Goal: Task Accomplishment & Management: Use online tool/utility

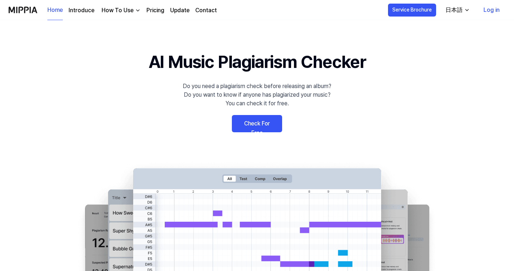
click at [265, 130] on link "Check For Free" at bounding box center [257, 123] width 50 height 17
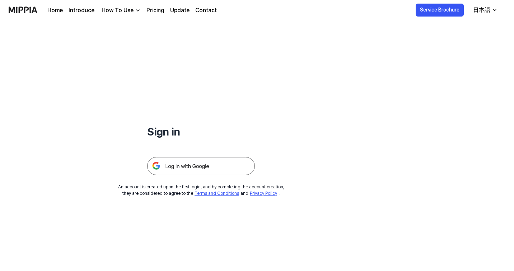
click at [220, 168] on img at bounding box center [201, 166] width 108 height 18
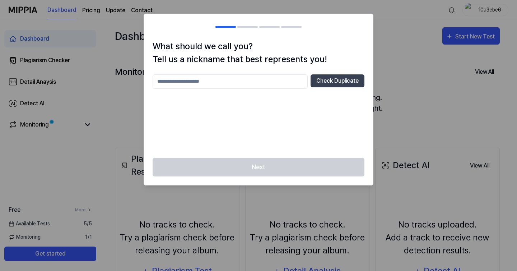
click at [261, 84] on input "text" at bounding box center [230, 81] width 155 height 14
type input "*"
type input "******"
click at [343, 82] on button "Check Duplicate" at bounding box center [338, 80] width 54 height 13
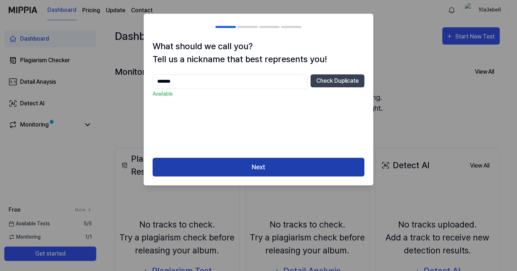
click at [284, 167] on button "Next" at bounding box center [259, 167] width 212 height 19
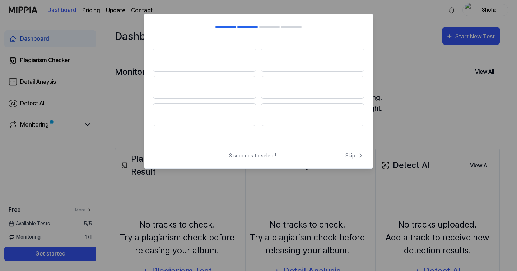
click at [347, 156] on span "Skip" at bounding box center [355, 156] width 19 height 8
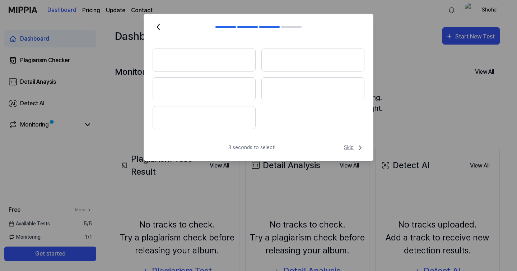
click at [353, 150] on span "Skip" at bounding box center [354, 147] width 20 height 9
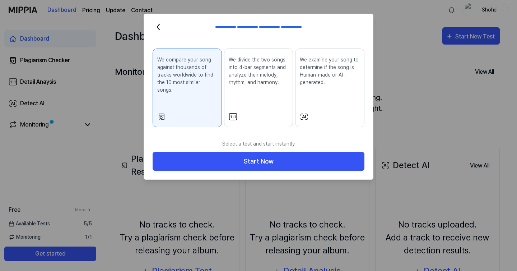
click at [251, 91] on div "We divide the two songs into 4-bar segments and analyze their melody, rhythm, a…" at bounding box center [259, 76] width 60 height 47
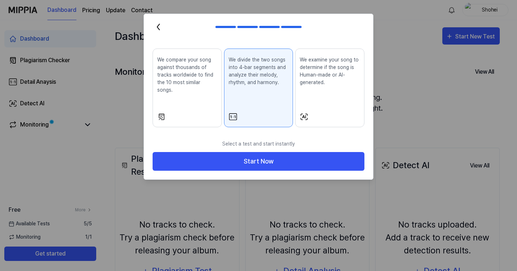
click at [211, 97] on div "We compare your song against thousands of tracks worldwide to find the 10 most …" at bounding box center [187, 80] width 60 height 55
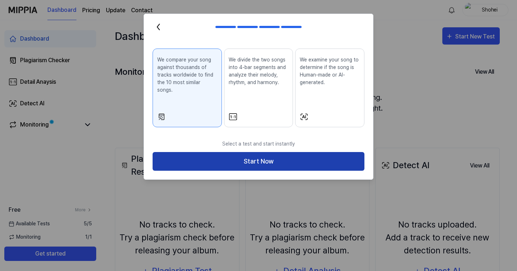
click at [242, 152] on button "Start Now" at bounding box center [259, 161] width 212 height 19
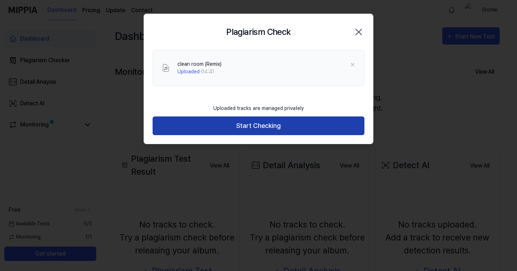
click at [258, 129] on button "Start Checking" at bounding box center [259, 125] width 212 height 19
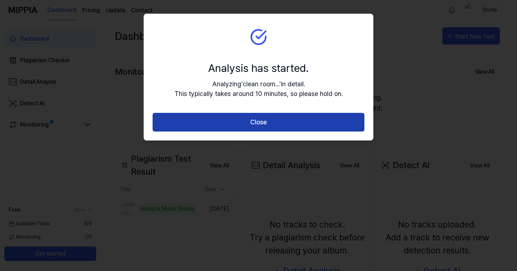
click at [244, 122] on button "Close" at bounding box center [259, 122] width 212 height 19
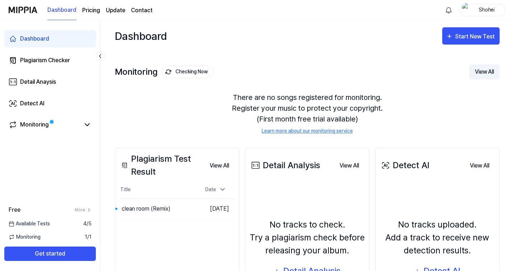
click at [477, 71] on button "View All" at bounding box center [484, 71] width 31 height 15
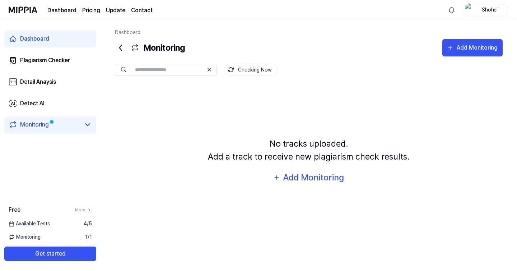
click at [124, 48] on icon at bounding box center [120, 47] width 11 height 11
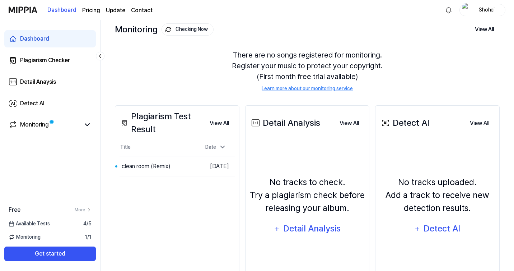
scroll to position [46, 0]
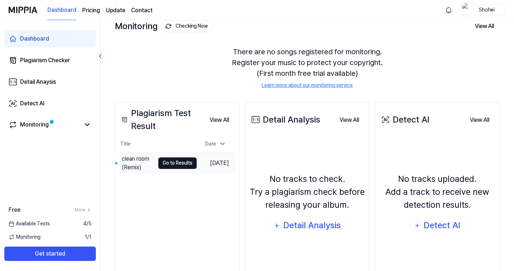
click at [177, 165] on button "Go to Results" at bounding box center [177, 162] width 38 height 11
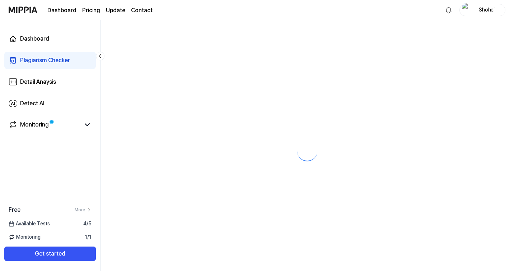
scroll to position [0, 0]
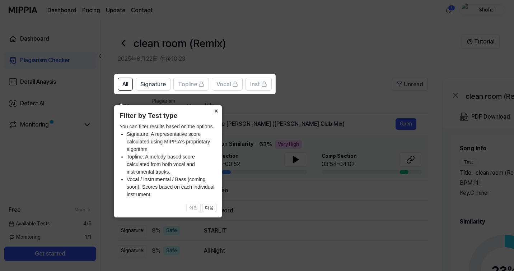
click at [215, 105] on button "×" at bounding box center [215, 110] width 11 height 10
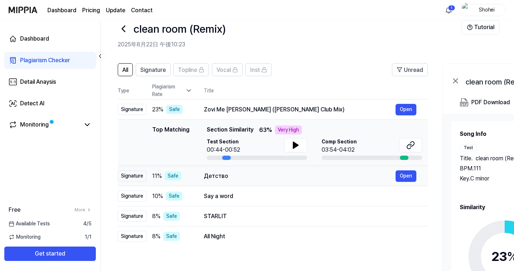
scroll to position [8, 0]
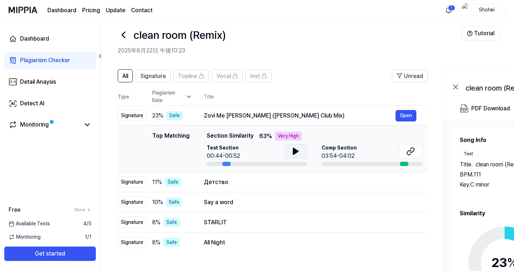
click at [293, 153] on icon at bounding box center [295, 151] width 5 height 6
click at [294, 153] on icon at bounding box center [294, 151] width 1 height 6
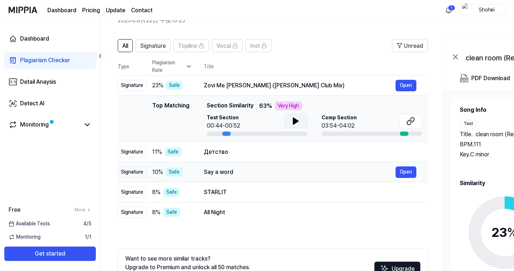
scroll to position [38, 0]
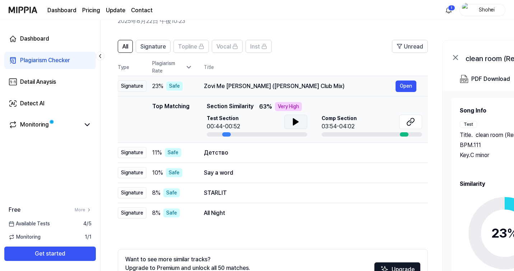
drag, startPoint x: 203, startPoint y: 86, endPoint x: 298, endPoint y: 90, distance: 95.3
click at [298, 90] on td "Zovi Me Lena (Jorgos Mitropetros Club Mix) Open" at bounding box center [311, 86] width 236 height 20
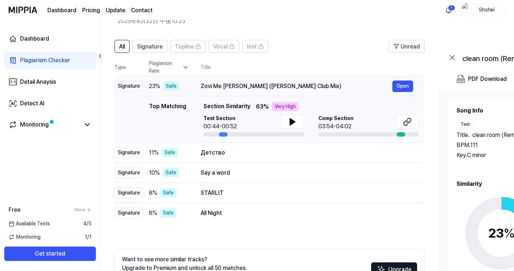
scroll to position [0, 0]
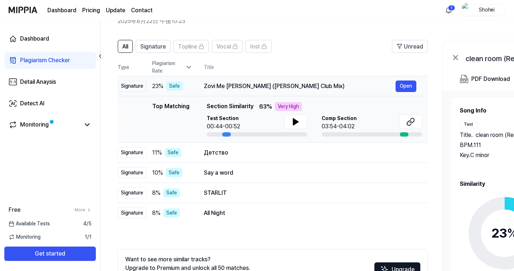
drag, startPoint x: 318, startPoint y: 87, endPoint x: 353, endPoint y: 84, distance: 36.1
click at [353, 84] on div "Zovi Me [PERSON_NAME] ([PERSON_NAME] Club Mix)" at bounding box center [300, 86] width 192 height 9
drag, startPoint x: 204, startPoint y: 83, endPoint x: 300, endPoint y: 84, distance: 96.6
click at [300, 84] on td "Zovi Me Lena (Jorgos Mitropetros Club Mix) Open" at bounding box center [311, 86] width 236 height 20
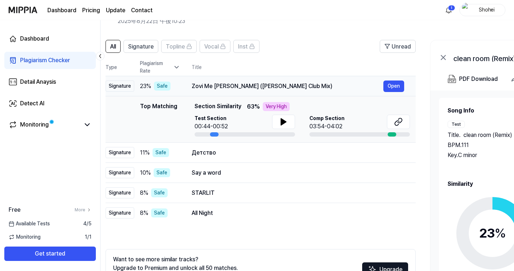
drag, startPoint x: 321, startPoint y: 88, endPoint x: 310, endPoint y: 88, distance: 11.1
click at [310, 88] on div "Zovi Me [PERSON_NAME] ([PERSON_NAME] Club Mix)" at bounding box center [288, 86] width 192 height 9
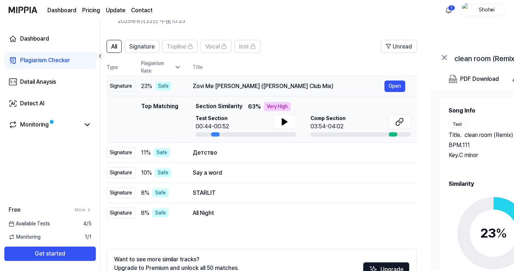
click at [255, 87] on div "Zovi Me [PERSON_NAME] ([PERSON_NAME] Club Mix)" at bounding box center [289, 86] width 192 height 9
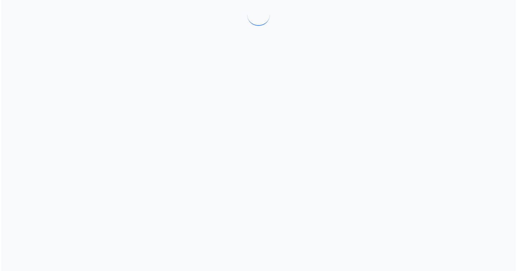
scroll to position [0, 0]
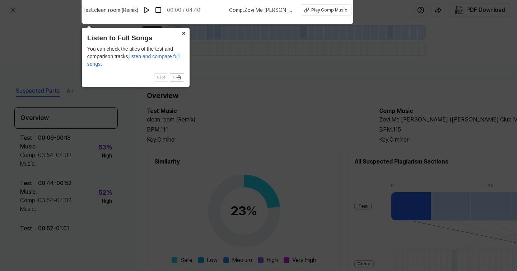
click at [182, 33] on button "×" at bounding box center [183, 33] width 11 height 10
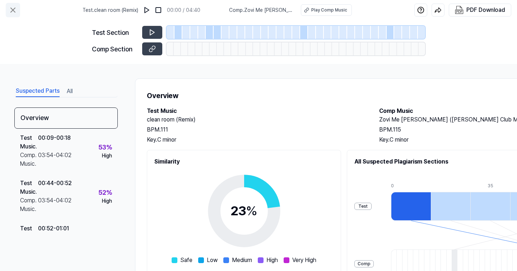
click at [13, 10] on icon at bounding box center [13, 10] width 4 height 4
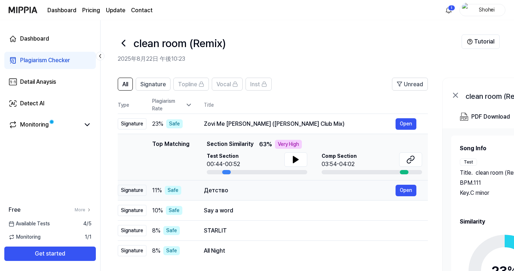
click at [218, 188] on div "Детство" at bounding box center [300, 190] width 192 height 9
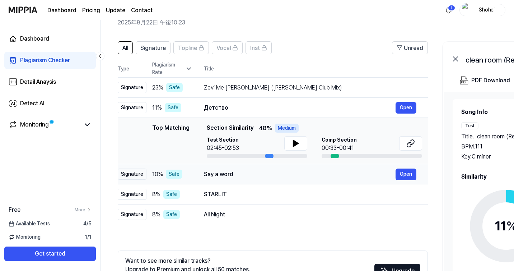
scroll to position [37, 0]
click at [223, 195] on div "STARLIT" at bounding box center [300, 194] width 192 height 9
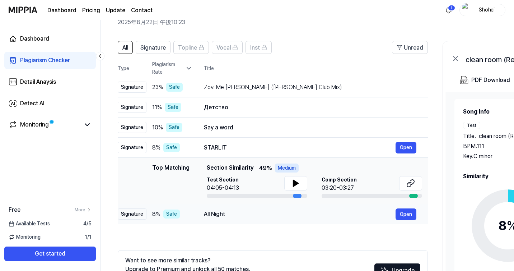
click at [224, 212] on div "All Night" at bounding box center [300, 214] width 192 height 9
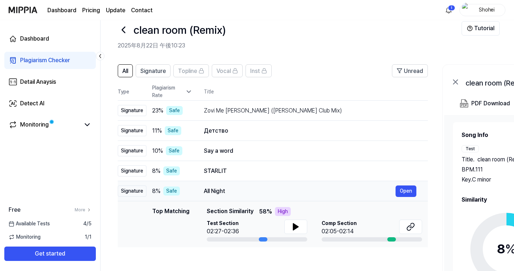
scroll to position [11, 0]
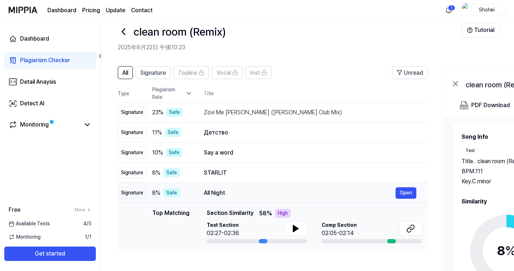
click at [232, 190] on div "All Night" at bounding box center [300, 193] width 192 height 9
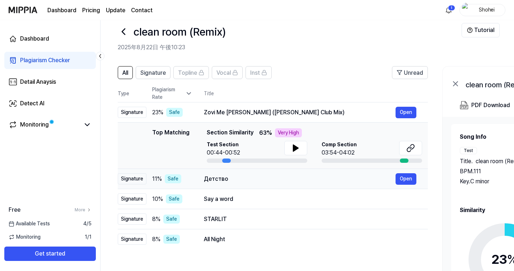
click at [235, 182] on div "Детство" at bounding box center [300, 179] width 192 height 9
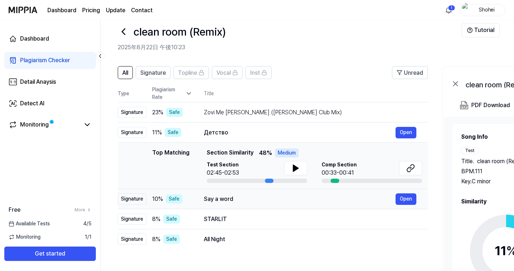
click at [235, 190] on td "Say a word Open" at bounding box center [311, 199] width 236 height 20
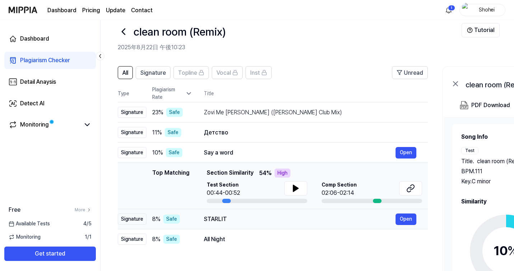
click at [237, 213] on td "STARLIT Open" at bounding box center [311, 219] width 236 height 20
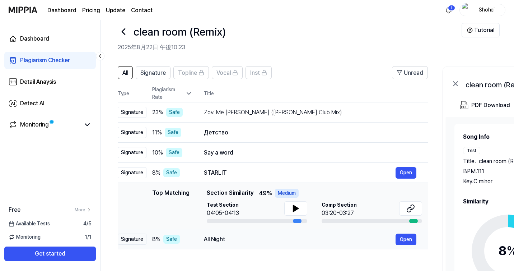
click at [237, 233] on div "All Night Open" at bounding box center [310, 238] width 213 height 11
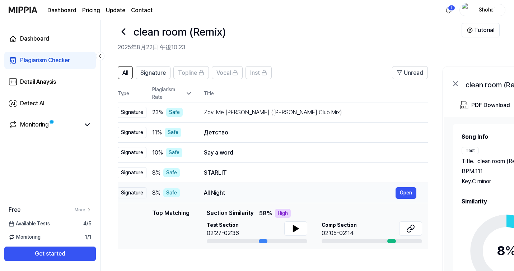
click at [229, 200] on td "All Night Open" at bounding box center [311, 193] width 236 height 20
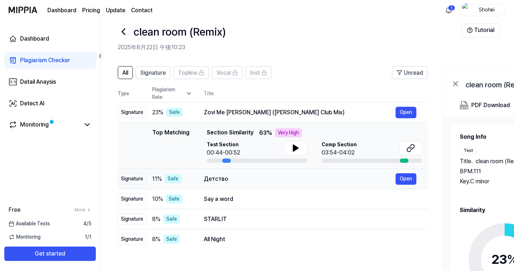
click at [232, 179] on div "Детство" at bounding box center [300, 179] width 192 height 9
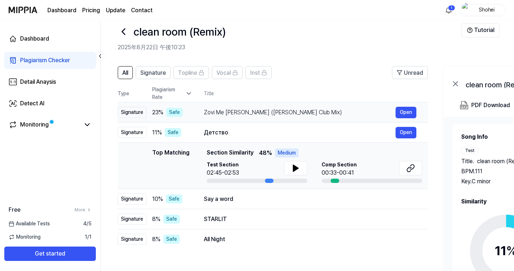
click at [238, 119] on td "Zovi Me Lena (Jorgos Mitropetros Club Mix) Open" at bounding box center [311, 112] width 236 height 20
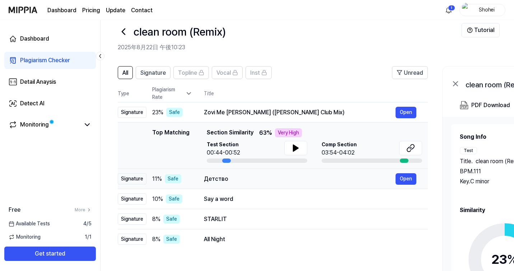
click at [237, 177] on div "Детство" at bounding box center [300, 179] width 192 height 9
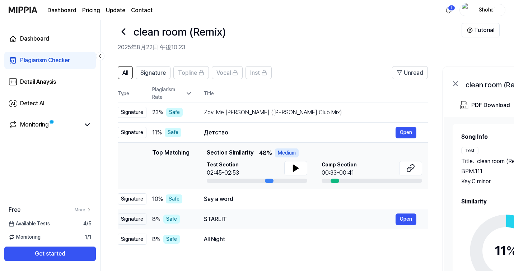
click at [237, 221] on div "STARLIT" at bounding box center [300, 219] width 192 height 9
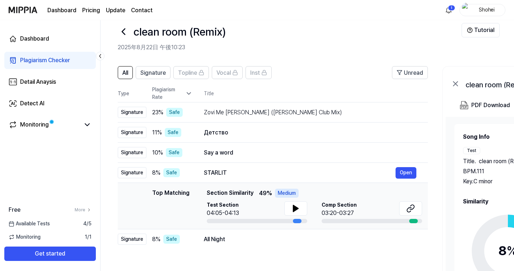
scroll to position [0, 0]
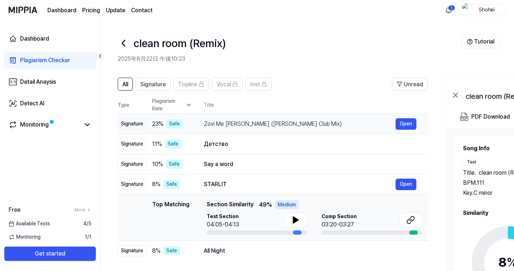
click at [217, 129] on div "Zovi Me Lena (Jorgos Mitropetros Club Mix) Open" at bounding box center [310, 123] width 213 height 11
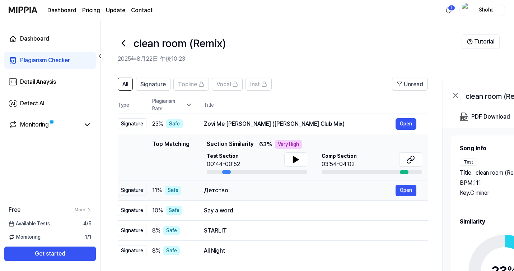
click at [222, 189] on div "Детство" at bounding box center [300, 190] width 192 height 9
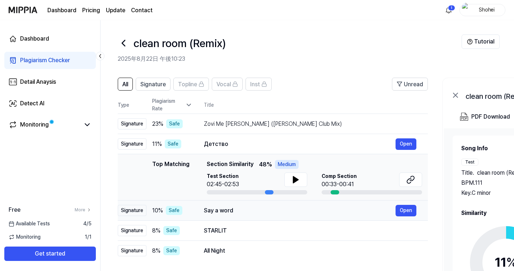
click at [222, 205] on div "Say a word Open" at bounding box center [310, 210] width 213 height 11
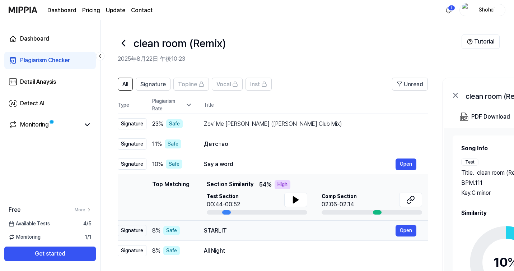
click at [222, 223] on td "STARLIT Open" at bounding box center [311, 231] width 236 height 20
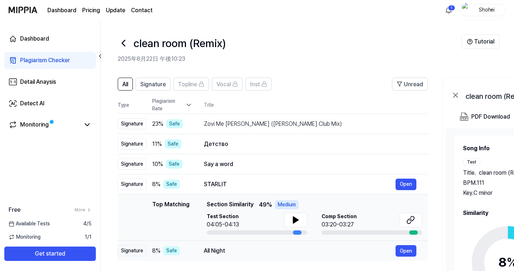
click at [224, 243] on td "All Night Open" at bounding box center [311, 251] width 236 height 20
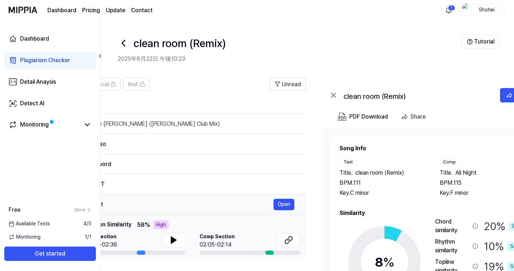
scroll to position [0, 165]
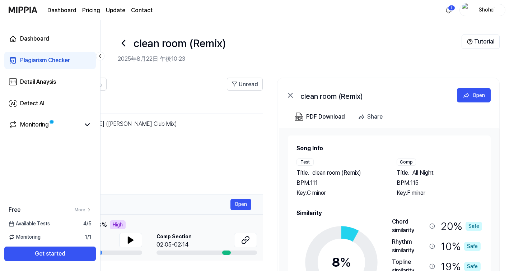
click at [190, 203] on div "All Night" at bounding box center [135, 204] width 192 height 9
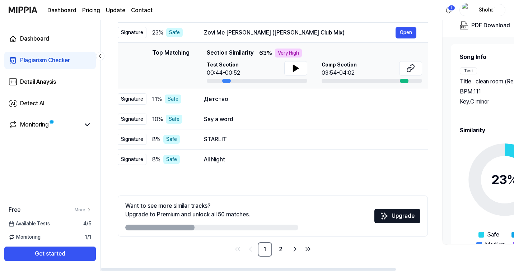
scroll to position [0, 0]
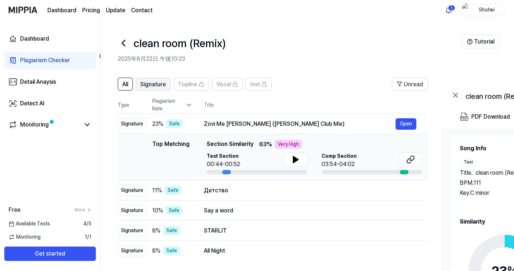
click at [158, 88] on span "Signature" at bounding box center [153, 84] width 26 height 9
click at [122, 83] on span "All" at bounding box center [125, 84] width 6 height 9
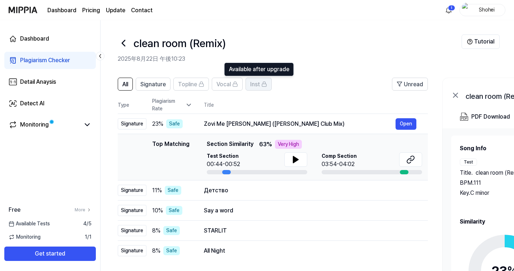
scroll to position [0, 0]
click at [259, 84] on span "Inst" at bounding box center [255, 84] width 10 height 9
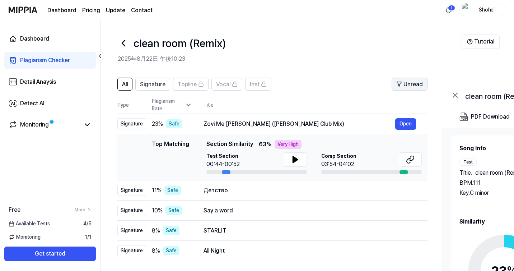
click at [394, 83] on button "Unread" at bounding box center [410, 84] width 36 height 13
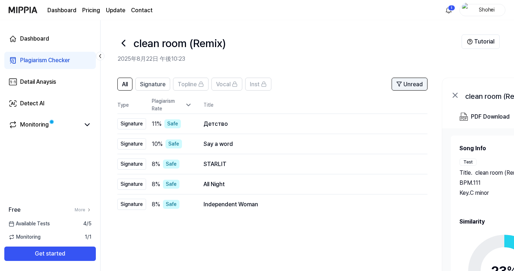
scroll to position [0, 0]
click at [409, 83] on span "Unread" at bounding box center [413, 84] width 19 height 9
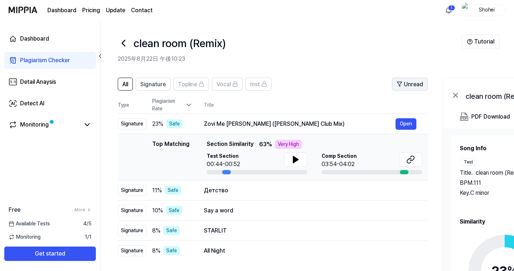
click at [409, 83] on span "Unread" at bounding box center [413, 84] width 19 height 9
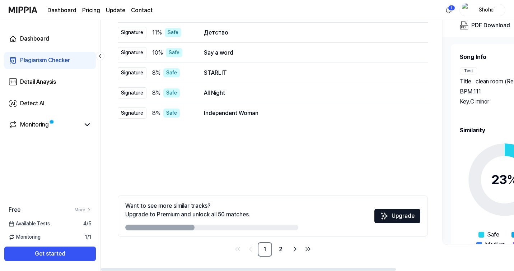
scroll to position [89, 0]
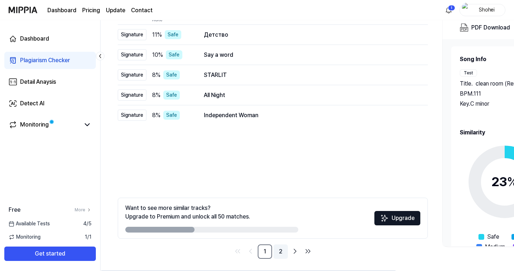
click at [282, 247] on link "2" at bounding box center [281, 251] width 14 height 14
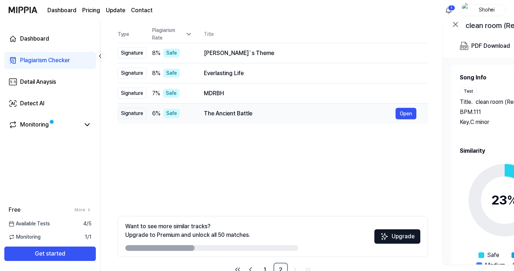
scroll to position [91, 0]
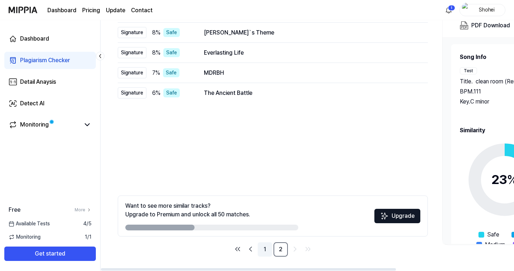
click at [260, 247] on link "1" at bounding box center [265, 249] width 14 height 14
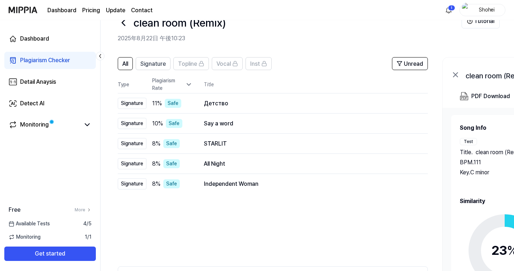
scroll to position [0, 0]
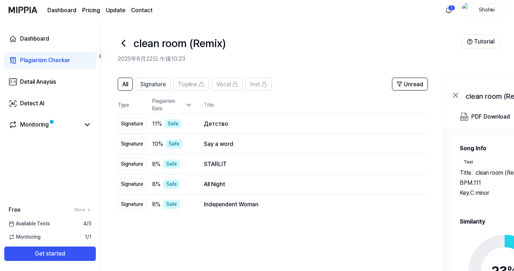
click at [57, 64] on div "Plagiarism Checker" at bounding box center [45, 60] width 50 height 9
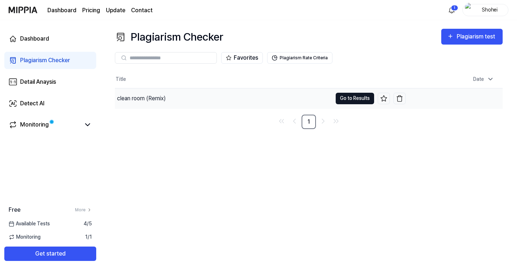
click at [343, 97] on button "Go to Results" at bounding box center [355, 98] width 38 height 11
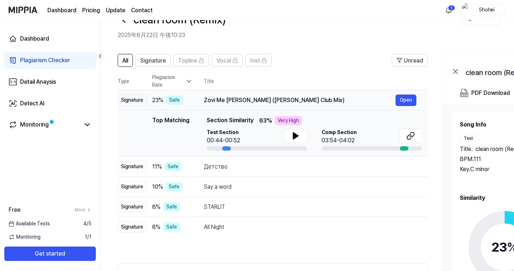
scroll to position [24, 0]
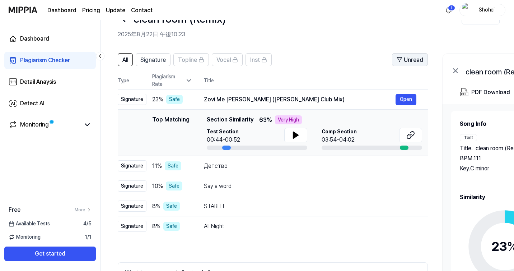
click at [403, 63] on div "Unread" at bounding box center [410, 59] width 27 height 9
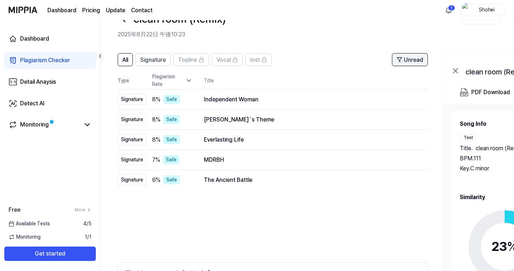
scroll to position [0, 0]
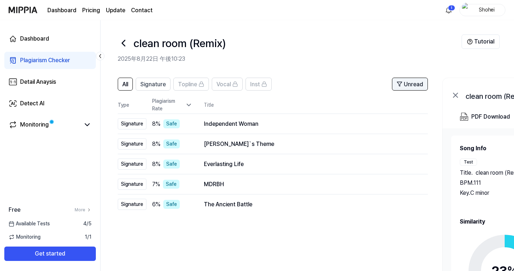
click at [409, 83] on span "Unread" at bounding box center [413, 84] width 19 height 9
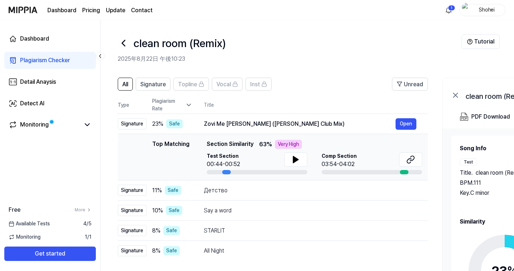
click at [184, 107] on div "Plagiarism Rate" at bounding box center [172, 104] width 40 height 15
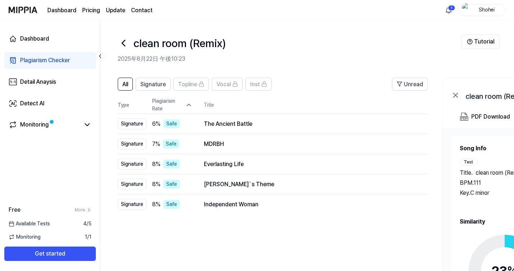
click at [186, 106] on icon at bounding box center [188, 104] width 7 height 7
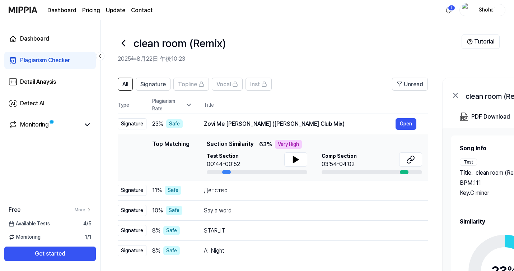
click at [129, 107] on th "Type" at bounding box center [132, 105] width 29 height 18
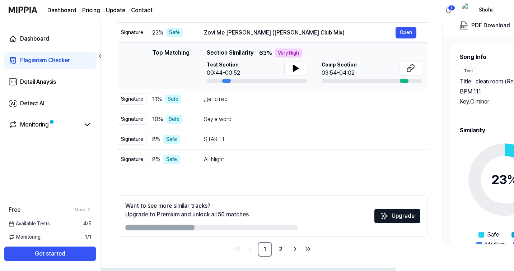
drag, startPoint x: 182, startPoint y: 226, endPoint x: 264, endPoint y: 227, distance: 81.9
click at [264, 226] on div at bounding box center [211, 227] width 173 height 6
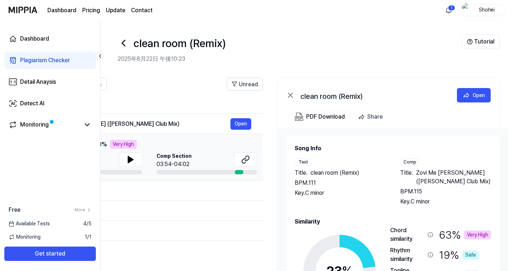
scroll to position [7, 0]
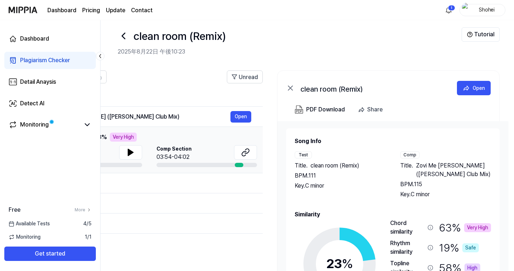
click at [292, 88] on icon at bounding box center [290, 88] width 9 height 9
click at [289, 88] on icon at bounding box center [290, 88] width 9 height 9
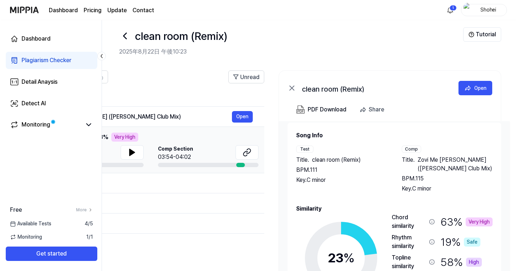
scroll to position [6, 0]
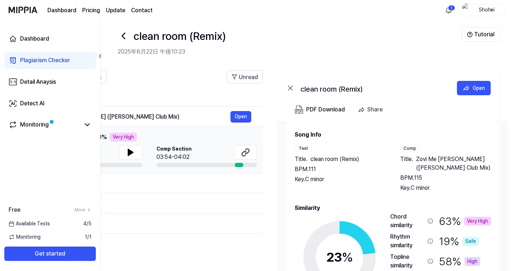
click at [318, 100] on div "clean room (Remix) Open" at bounding box center [389, 87] width 222 height 32
click at [316, 109] on div "PDF Download" at bounding box center [325, 109] width 39 height 9
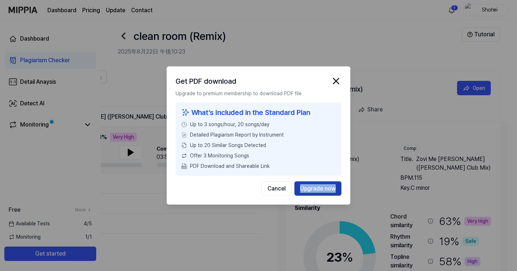
click at [310, 187] on button "Upgrade now" at bounding box center [318, 188] width 47 height 14
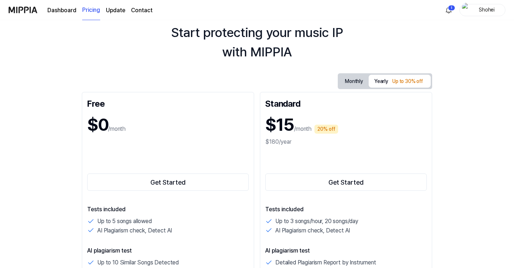
scroll to position [0, 0]
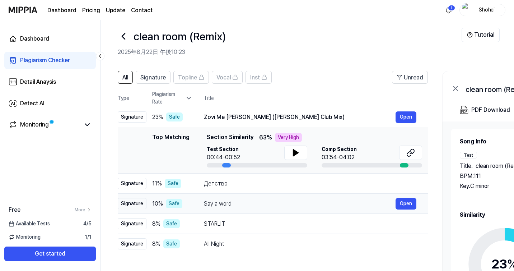
scroll to position [73, 0]
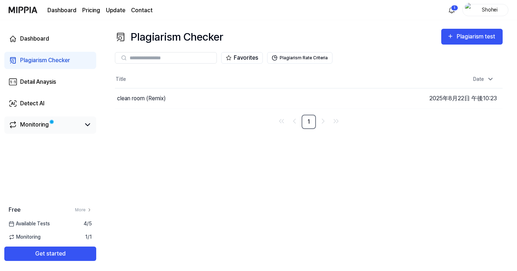
click at [50, 122] on span at bounding box center [51, 121] width 3 height 3
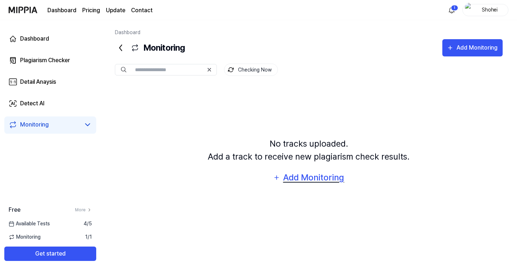
click at [294, 173] on div "Add Monitoring" at bounding box center [314, 178] width 62 height 14
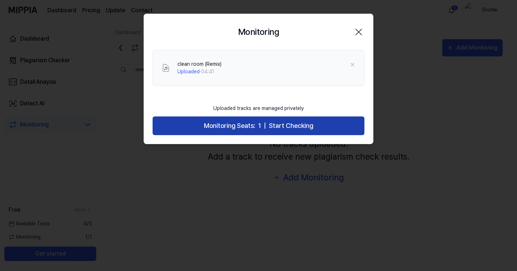
click at [266, 125] on button "Monitoring Seats: 1 | Start Checking" at bounding box center [259, 125] width 212 height 19
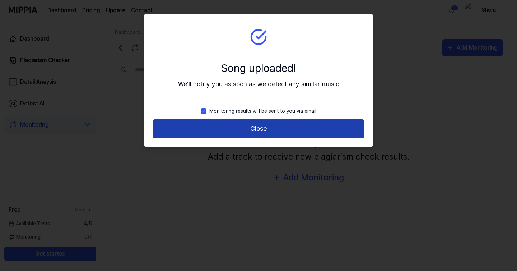
click at [266, 126] on button "Close" at bounding box center [259, 128] width 212 height 19
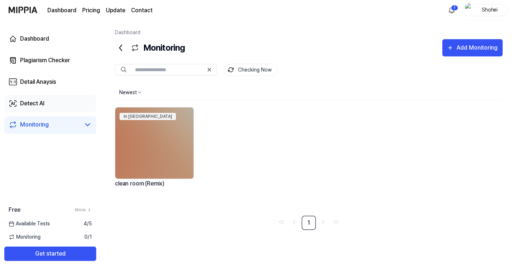
click at [46, 103] on link "Detect AI" at bounding box center [50, 103] width 92 height 17
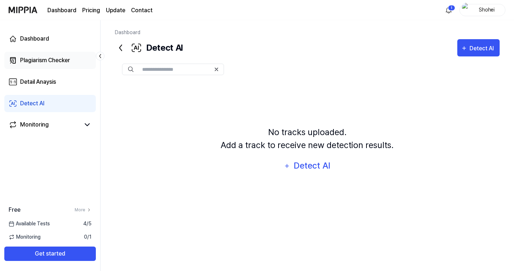
click at [43, 61] on div "Plagiarism Checker" at bounding box center [45, 60] width 50 height 9
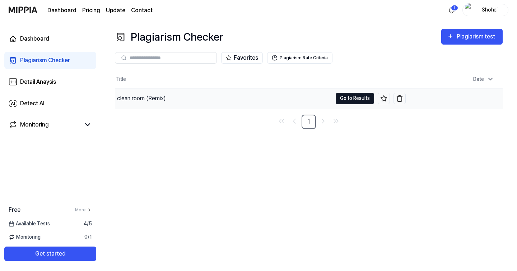
click at [344, 99] on button "Go to Results" at bounding box center [355, 98] width 38 height 11
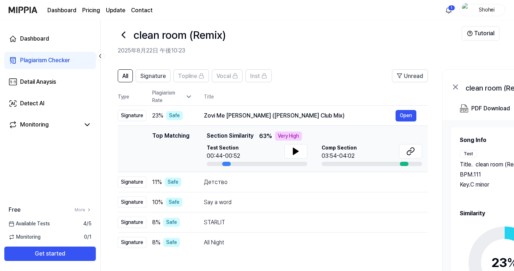
scroll to position [1, 0]
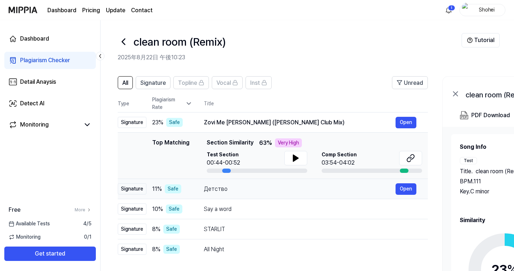
click at [232, 190] on div "Детство" at bounding box center [300, 189] width 192 height 9
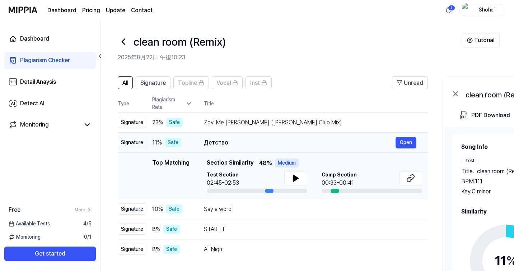
click at [235, 135] on td "Детство Open" at bounding box center [311, 143] width 236 height 20
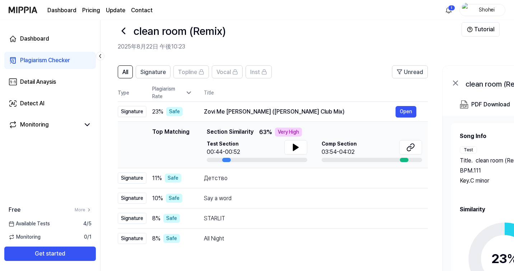
scroll to position [13, 0]
